Goal: Task Accomplishment & Management: Use online tool/utility

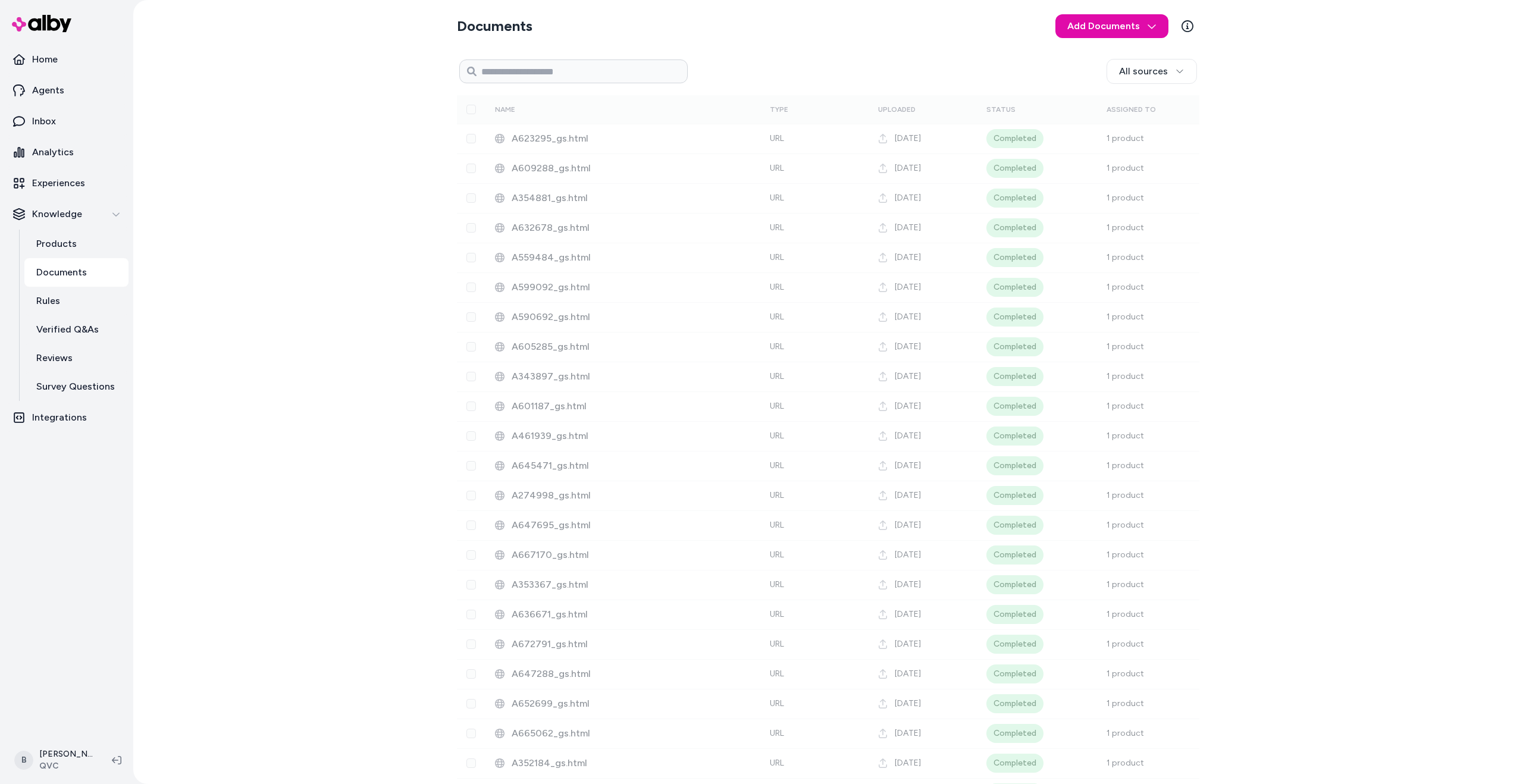
click at [261, 455] on div "Documents Add Documents All sources 0 Selected Edit Name Type Uploaded Status A…" at bounding box center [828, 392] width 1390 height 784
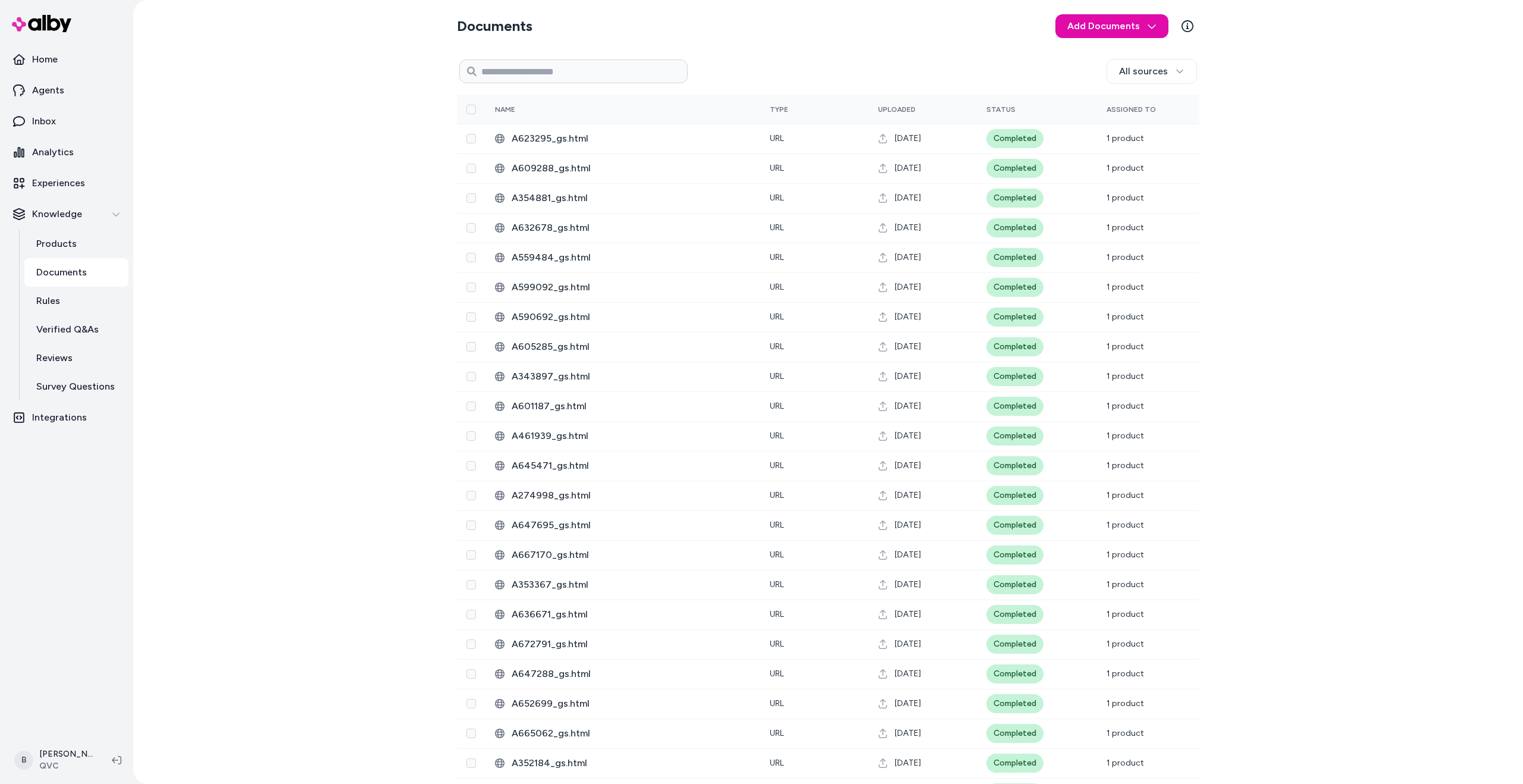
click at [200, 649] on div "Documents Add Documents All sources 0 Selected Edit Name Type Uploaded Status A…" at bounding box center [828, 392] width 1390 height 784
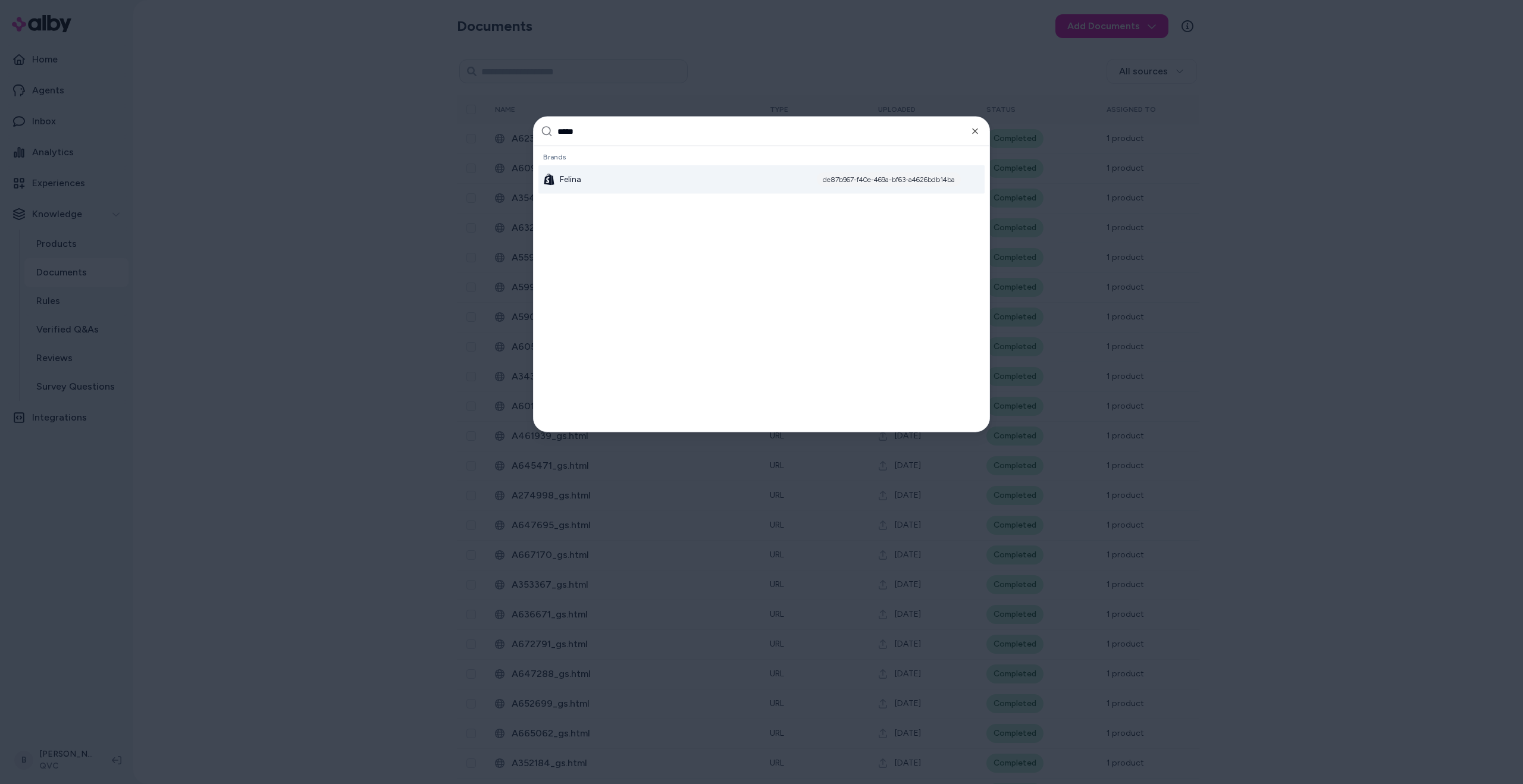
type input "******"
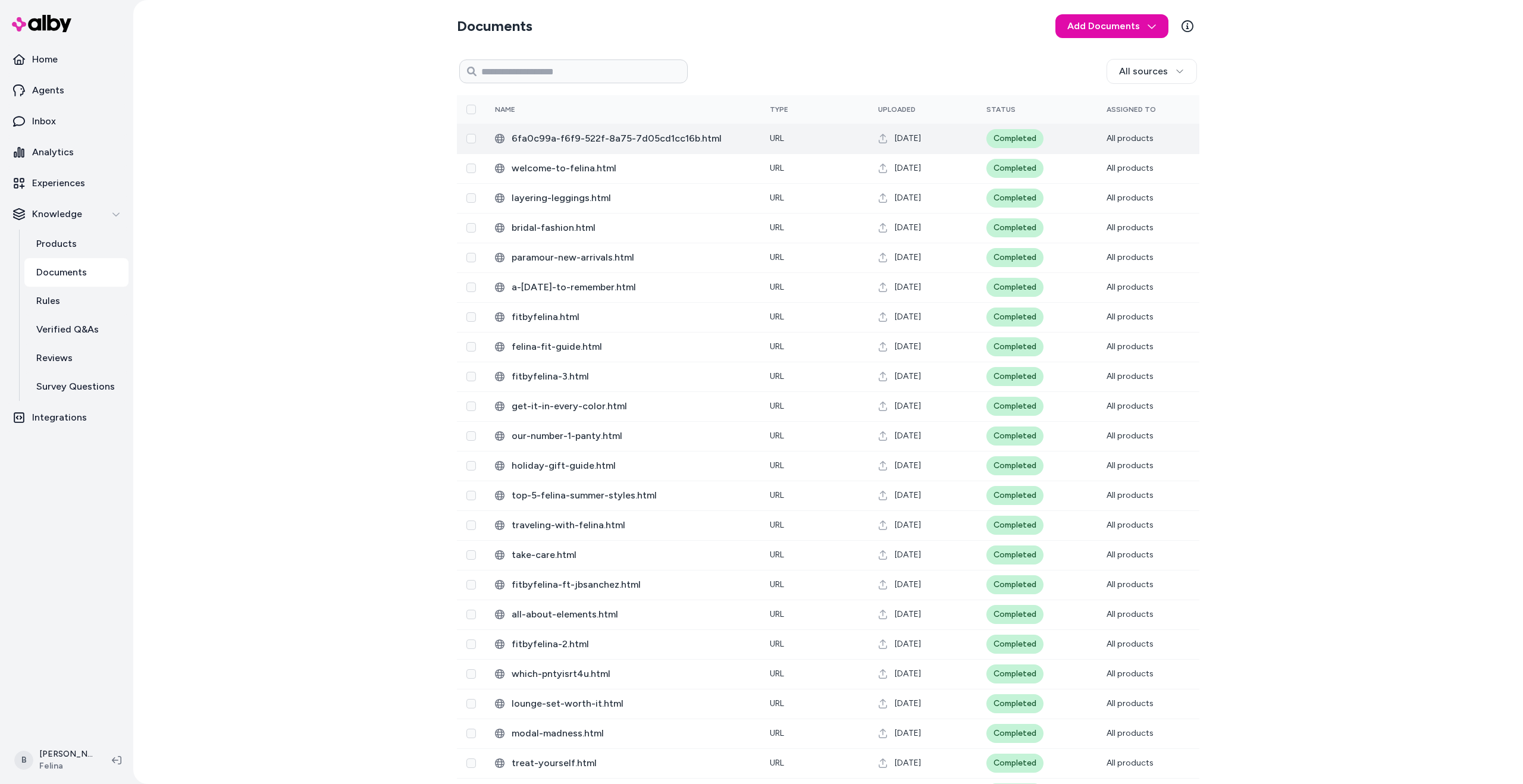
click at [555, 135] on span "6fa0c99a-f6f9-522f-8a75-7d05cd1cc16b.html" at bounding box center [632, 139] width 239 height 14
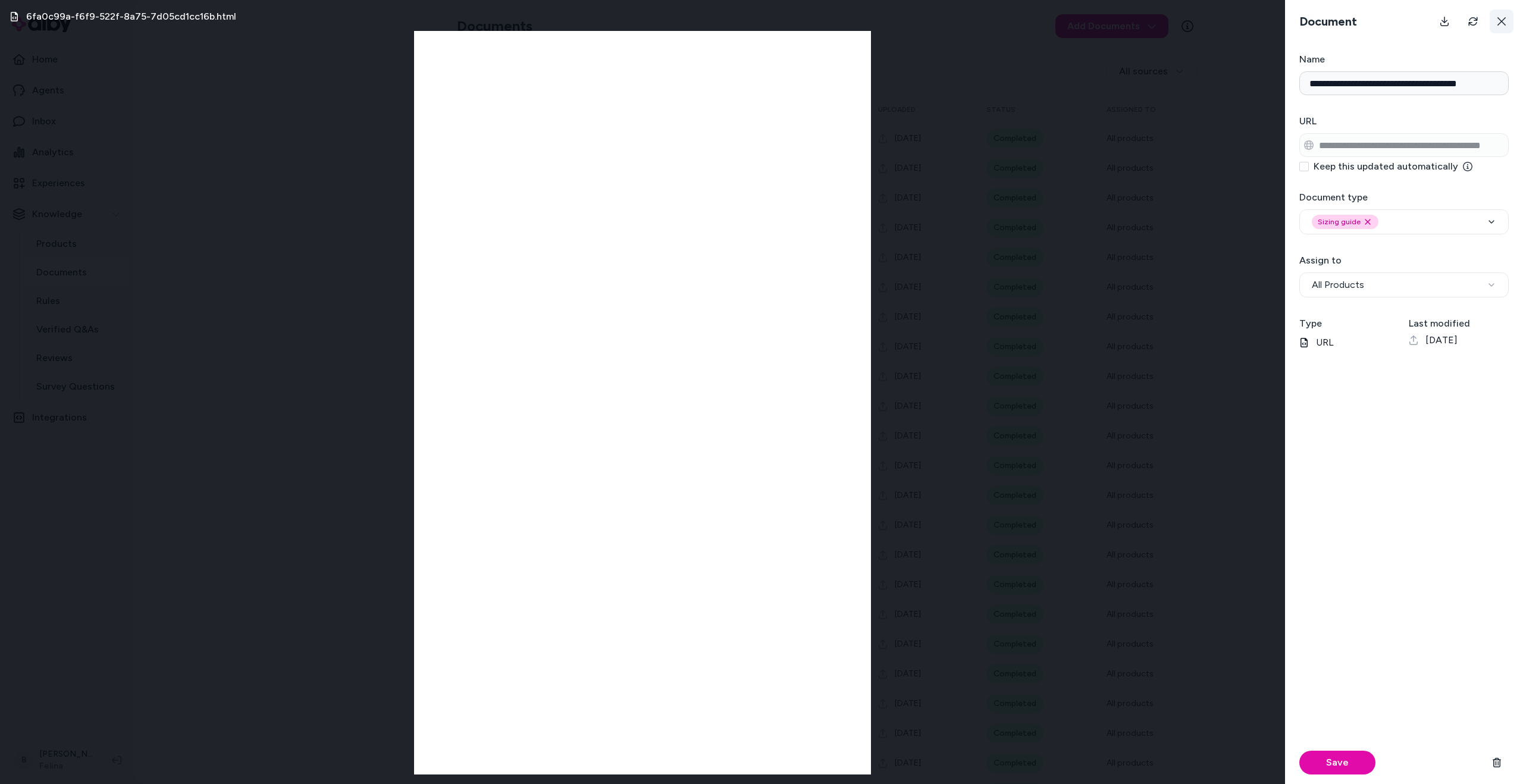
click at [1509, 24] on button at bounding box center [1502, 21] width 24 height 24
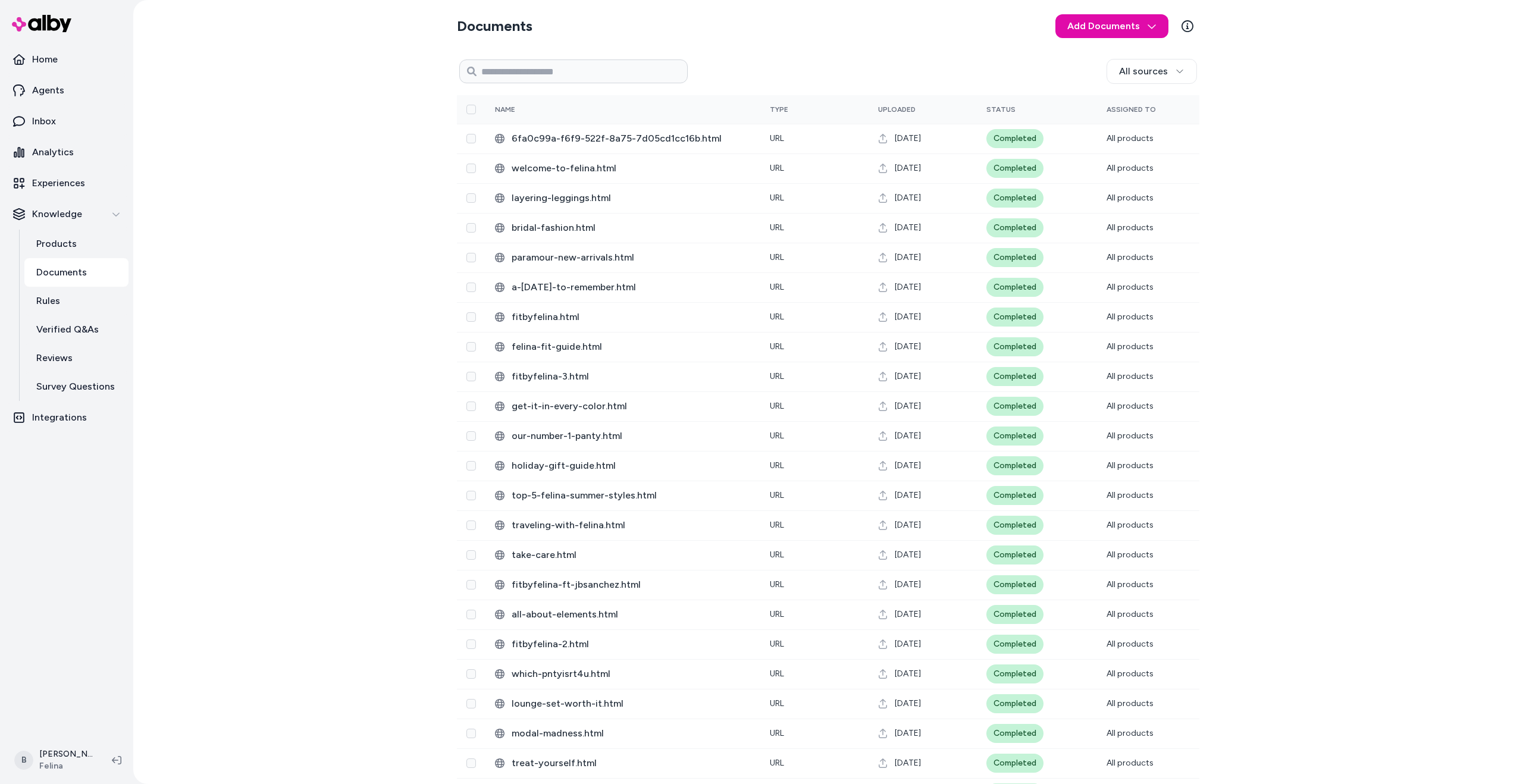
click at [319, 168] on div "Documents Add Documents All sources 0 Selected Edit Name Type Uploaded Status A…" at bounding box center [828, 392] width 1390 height 784
click at [380, 222] on div "Documents Add Documents All sources 0 Selected Edit Name Type Uploaded Status A…" at bounding box center [828, 392] width 1390 height 784
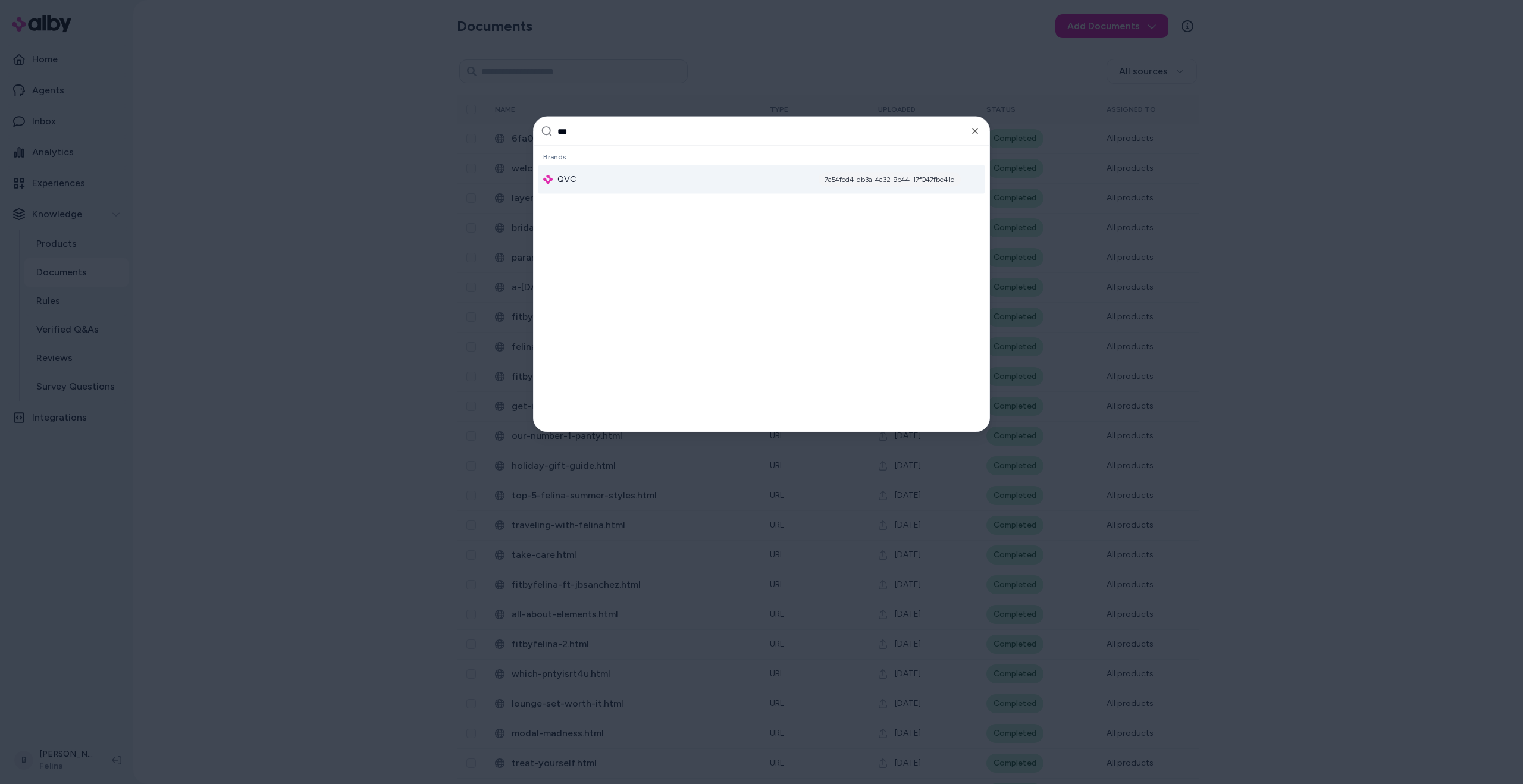
type input "***"
click at [617, 174] on div "QVC 7a54fcd4-db3a-4a32-9b44-17f047fbc41d" at bounding box center [762, 180] width 446 height 29
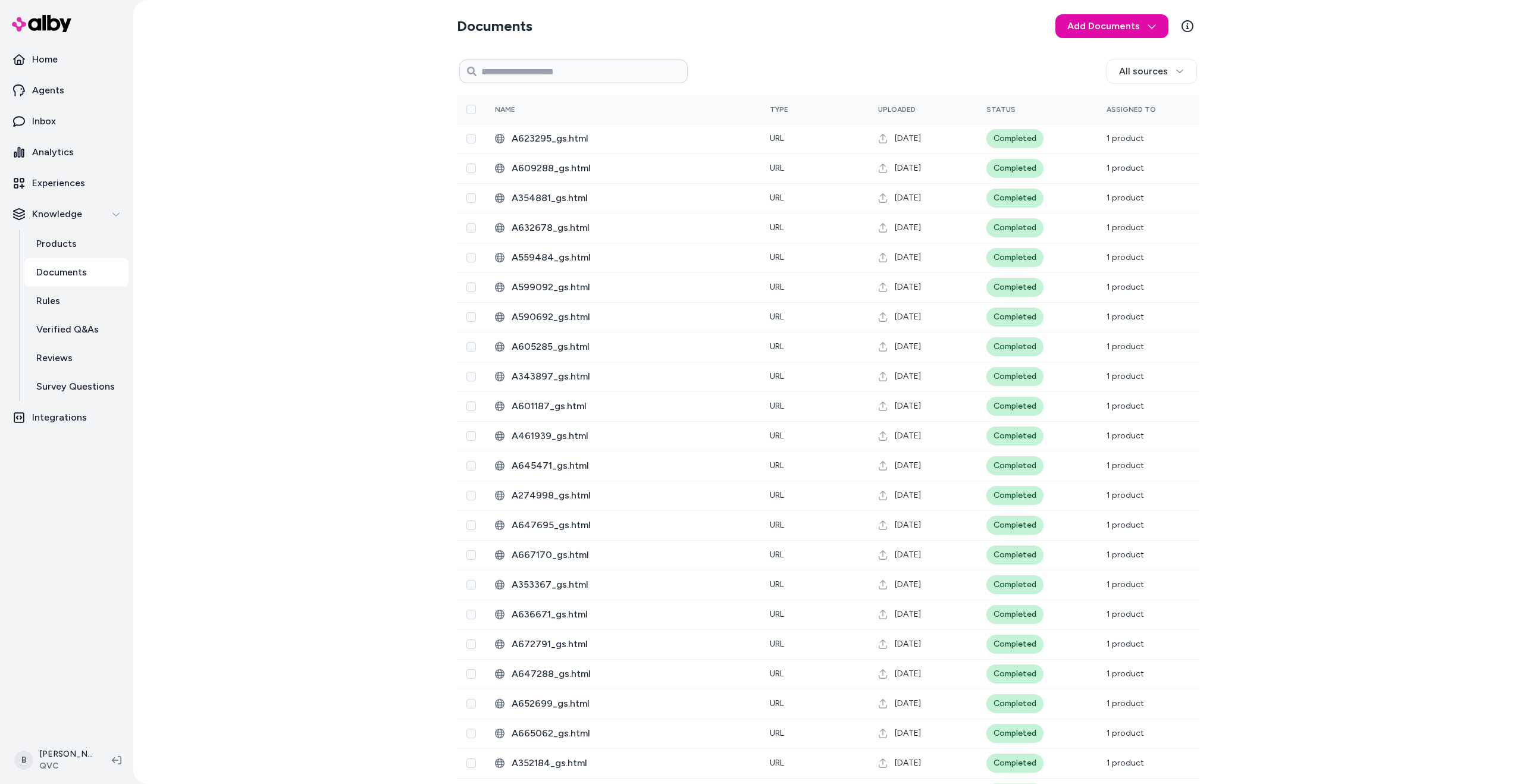
click at [624, 133] on span "A623295_gs.html" at bounding box center [632, 139] width 239 height 14
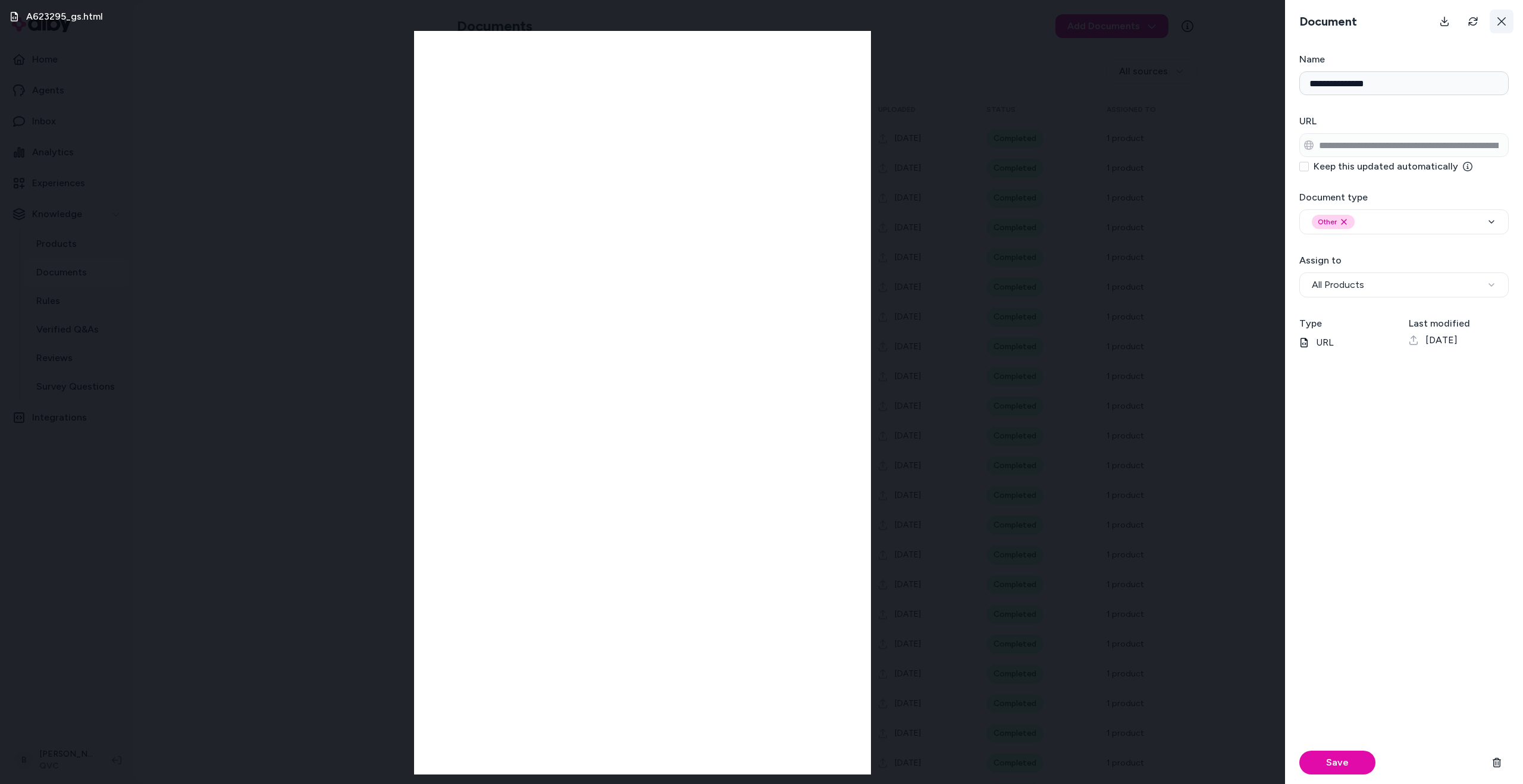
click at [1506, 23] on icon at bounding box center [1502, 21] width 10 height 10
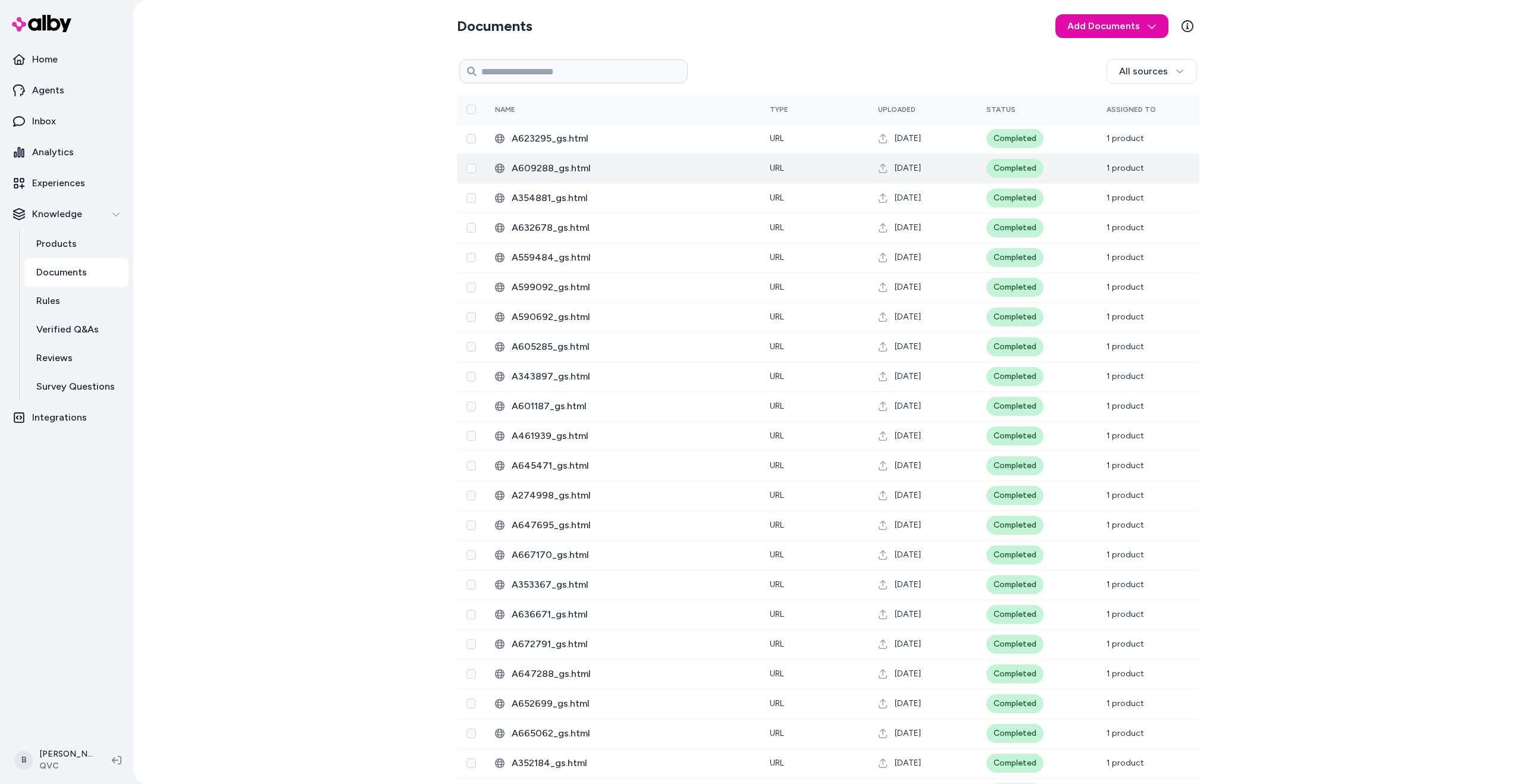
click at [655, 164] on span "A609288_gs.html" at bounding box center [632, 169] width 239 height 14
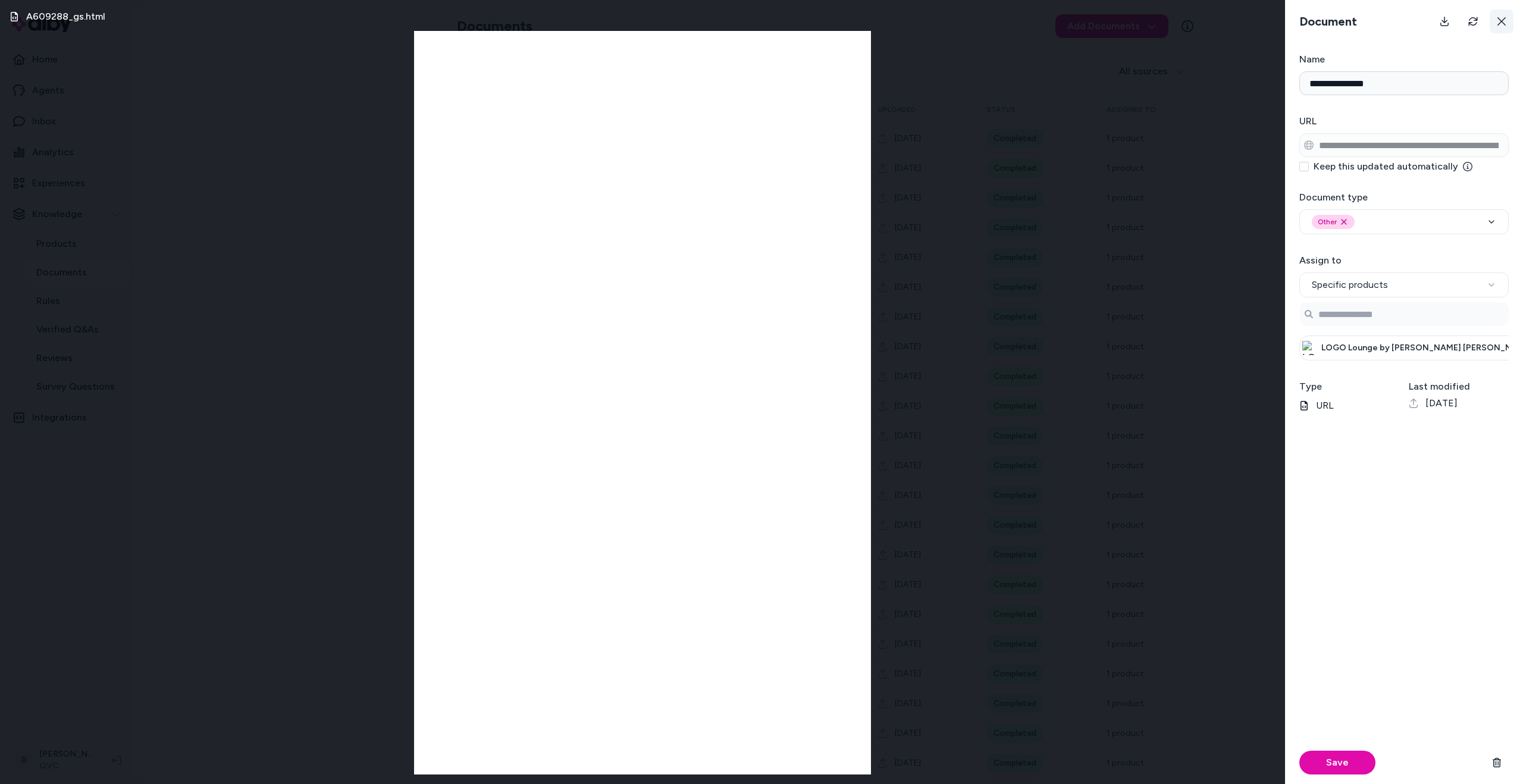
click at [1499, 24] on icon at bounding box center [1502, 21] width 9 height 9
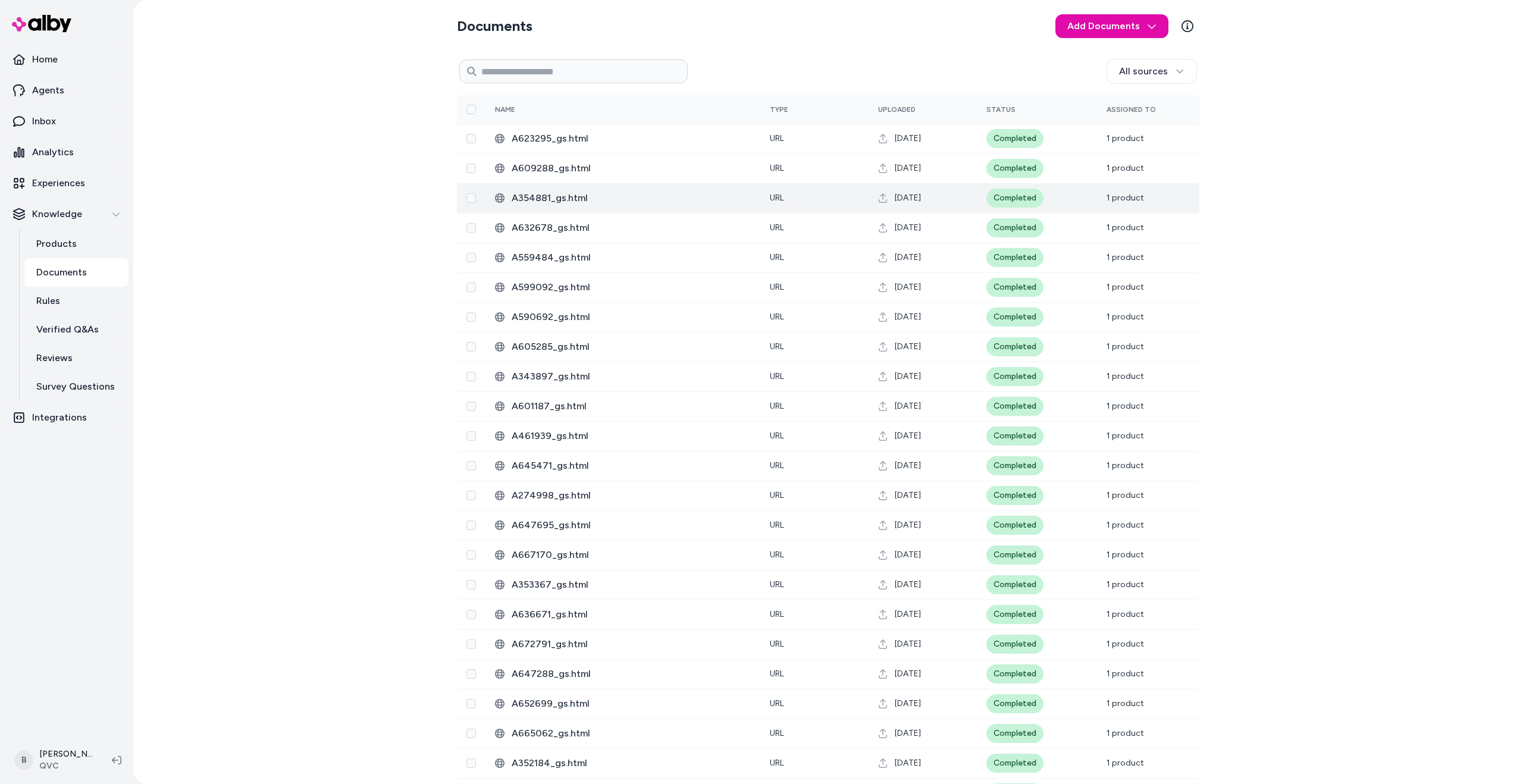
click at [527, 198] on span "A354881_gs.html" at bounding box center [632, 198] width 239 height 14
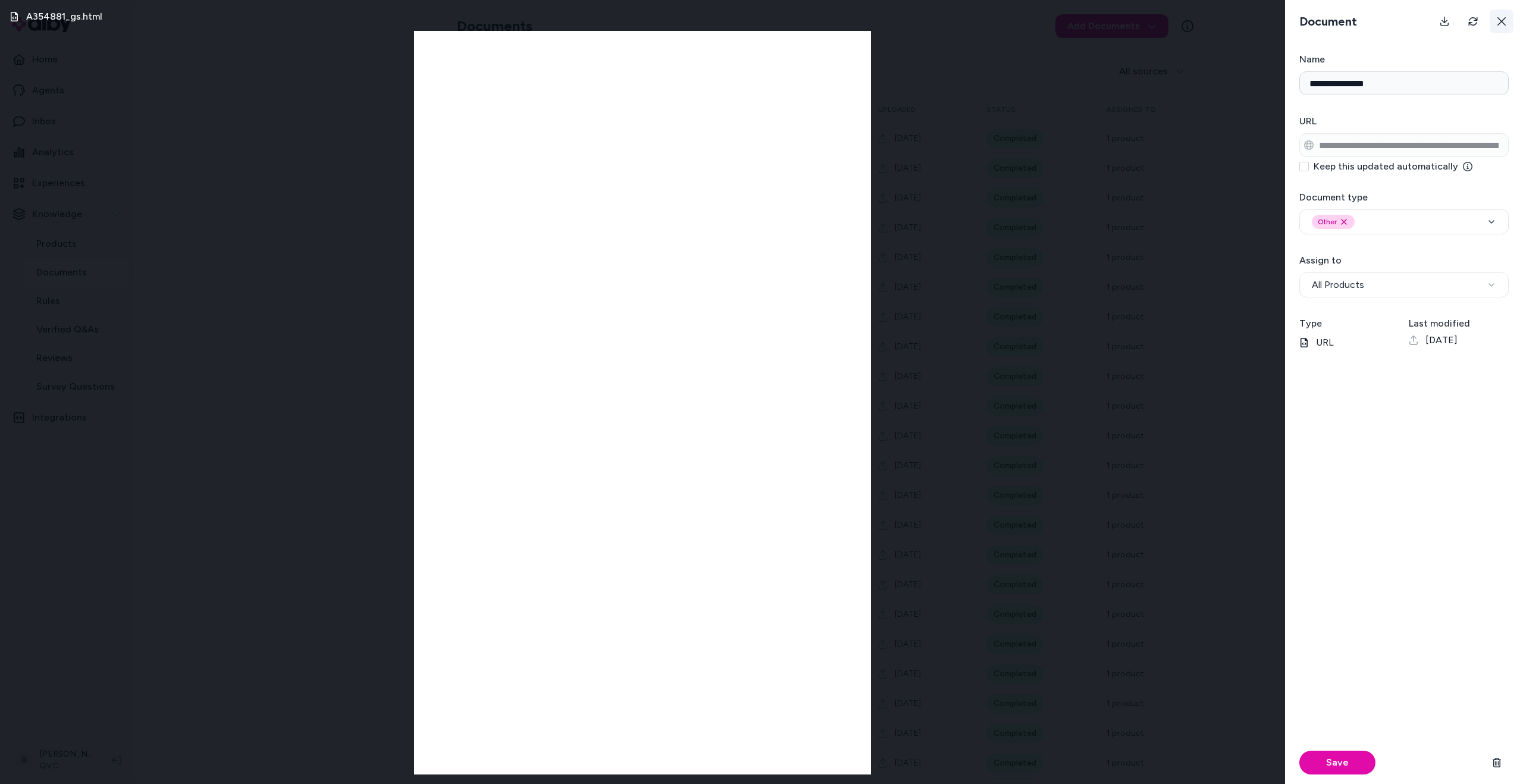
click at [1504, 23] on icon at bounding box center [1502, 21] width 9 height 9
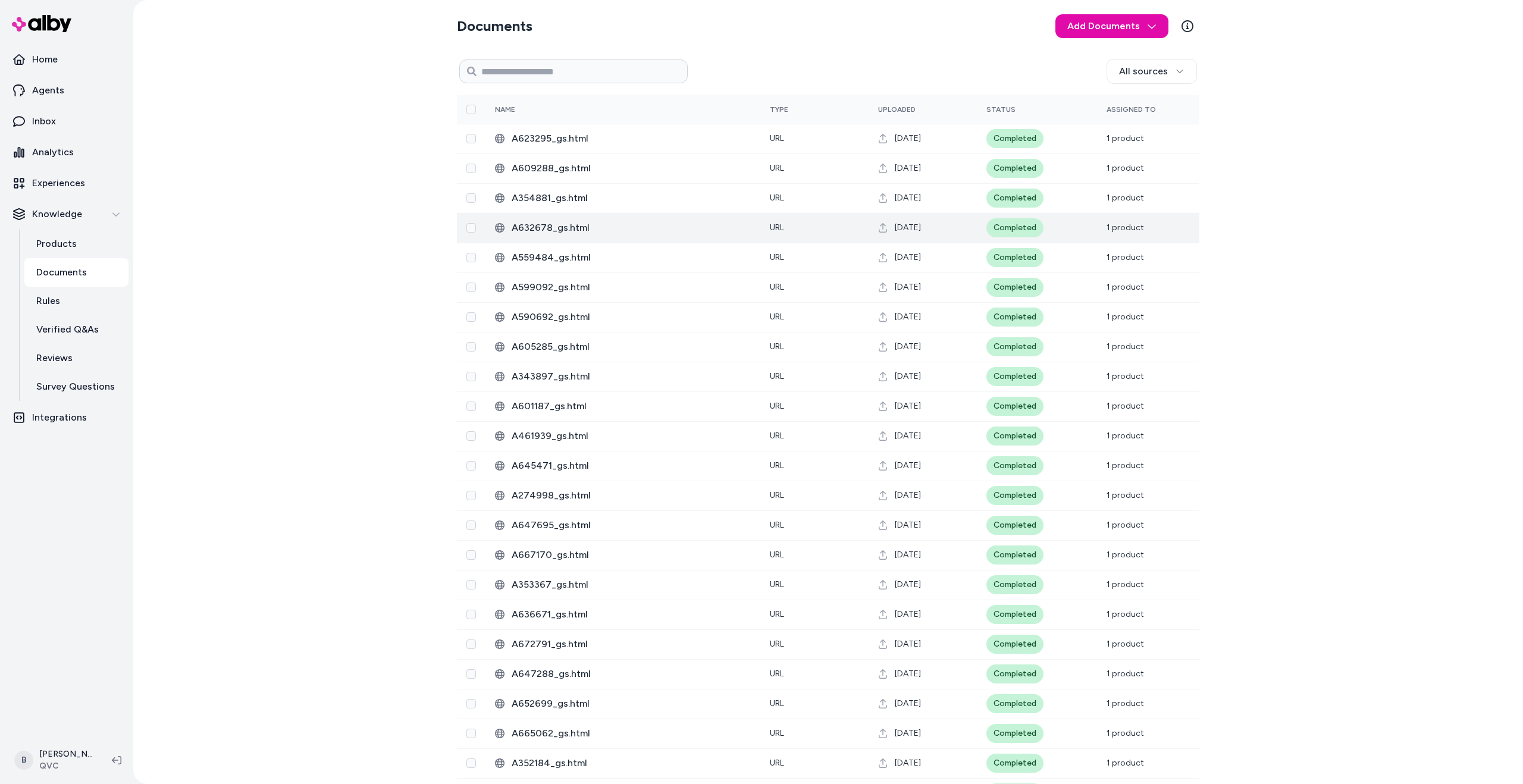
click at [567, 235] on td "A632678_gs.html" at bounding box center [623, 228] width 275 height 30
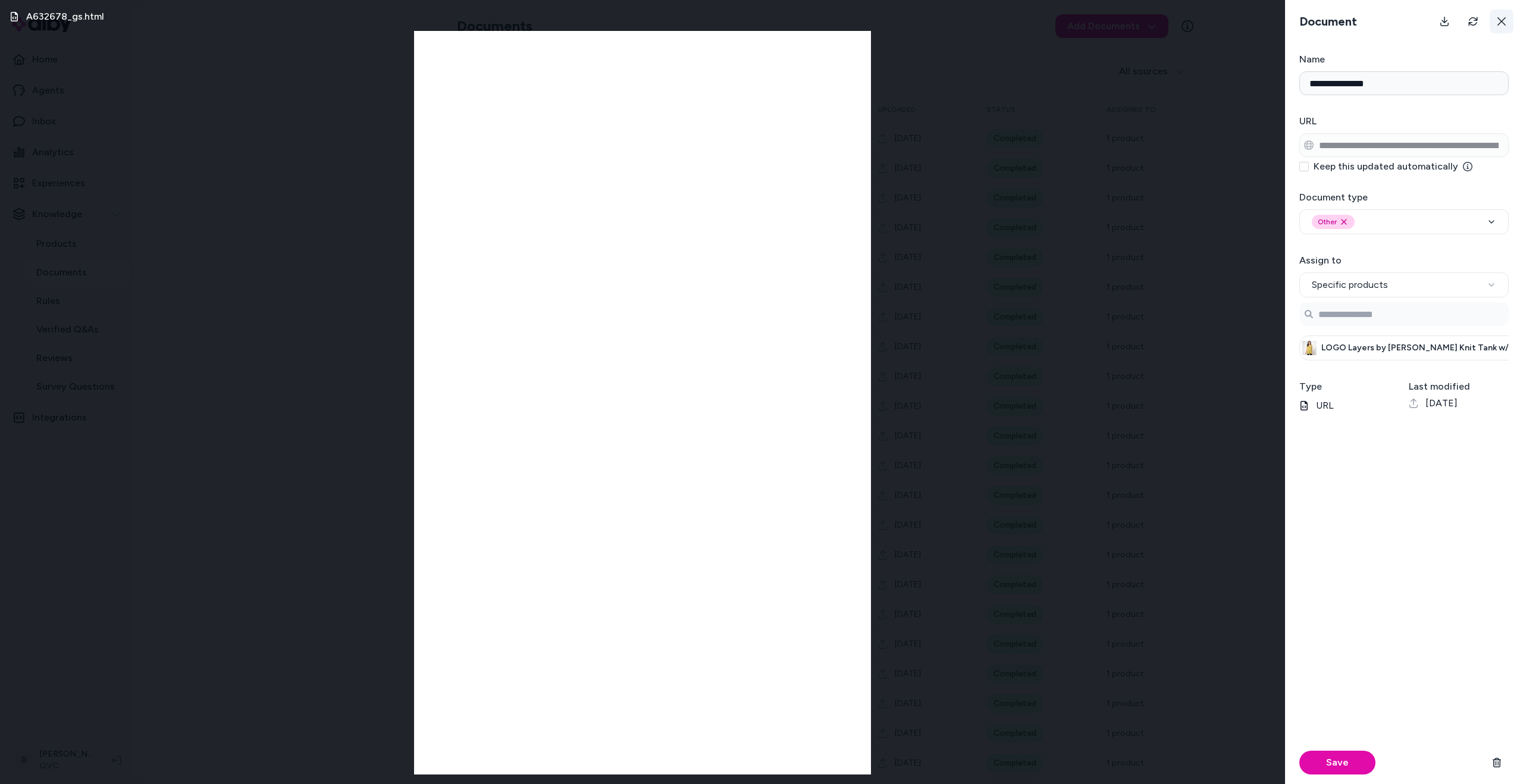
click at [1498, 21] on icon at bounding box center [1502, 21] width 10 height 10
